Goal: Check status: Check status

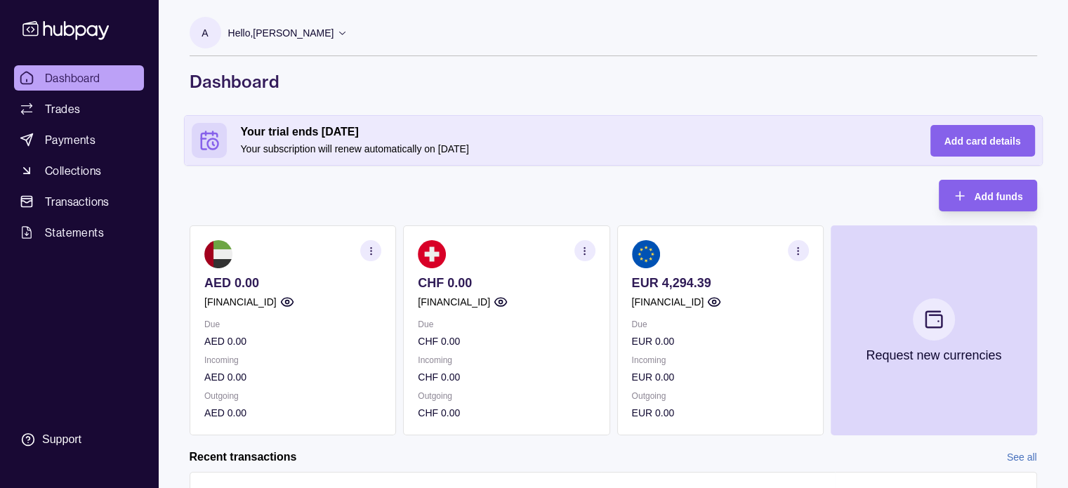
click at [799, 256] on section "button" at bounding box center [797, 250] width 21 height 21
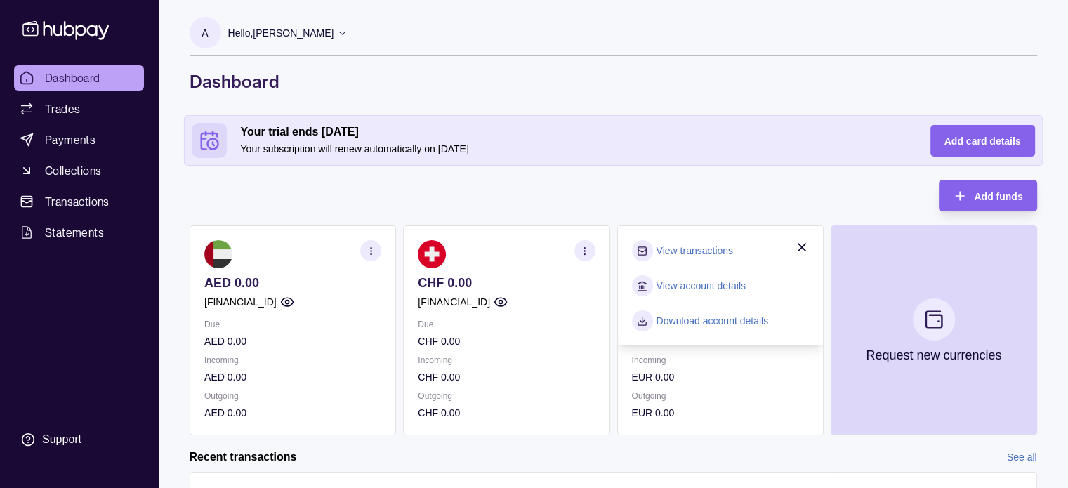
click at [706, 244] on link "View transactions" at bounding box center [694, 250] width 77 height 15
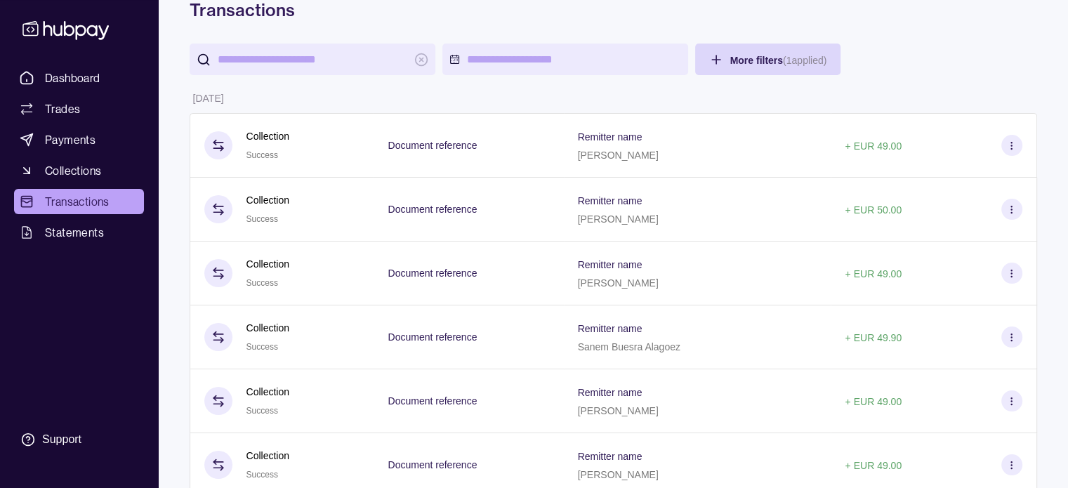
scroll to position [69, 0]
